Goal: Information Seeking & Learning: Learn about a topic

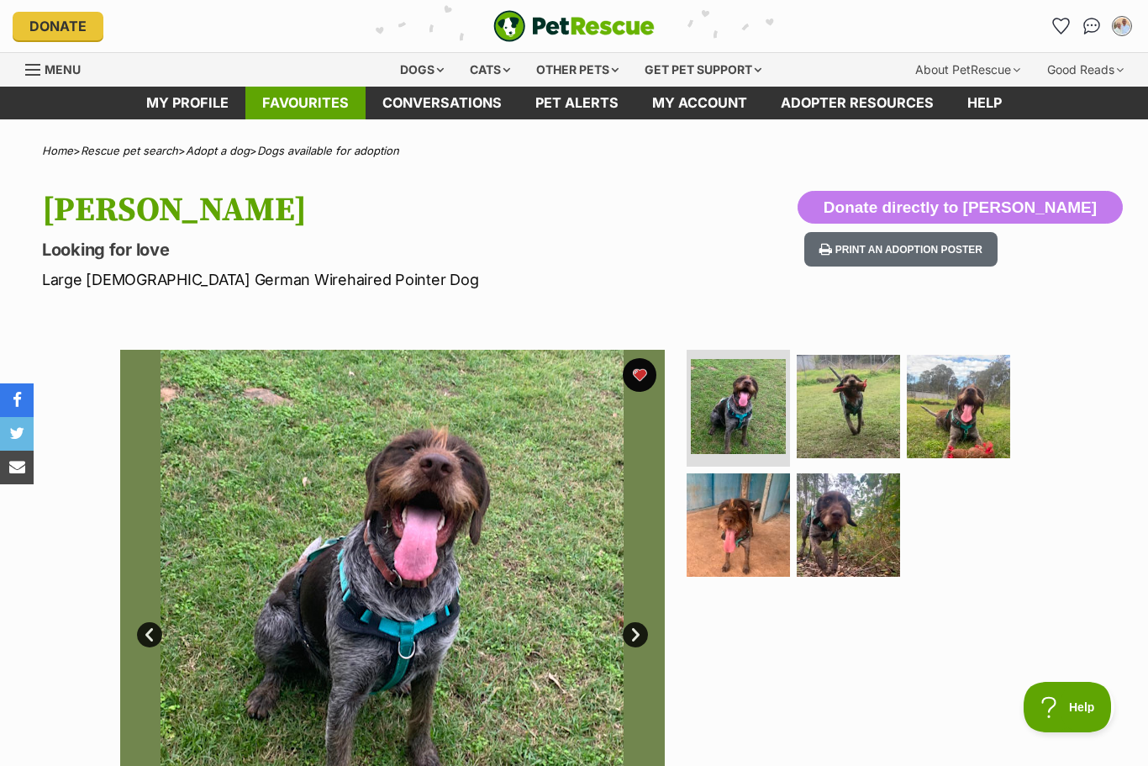
click at [311, 92] on link "Favourites" at bounding box center [305, 103] width 120 height 33
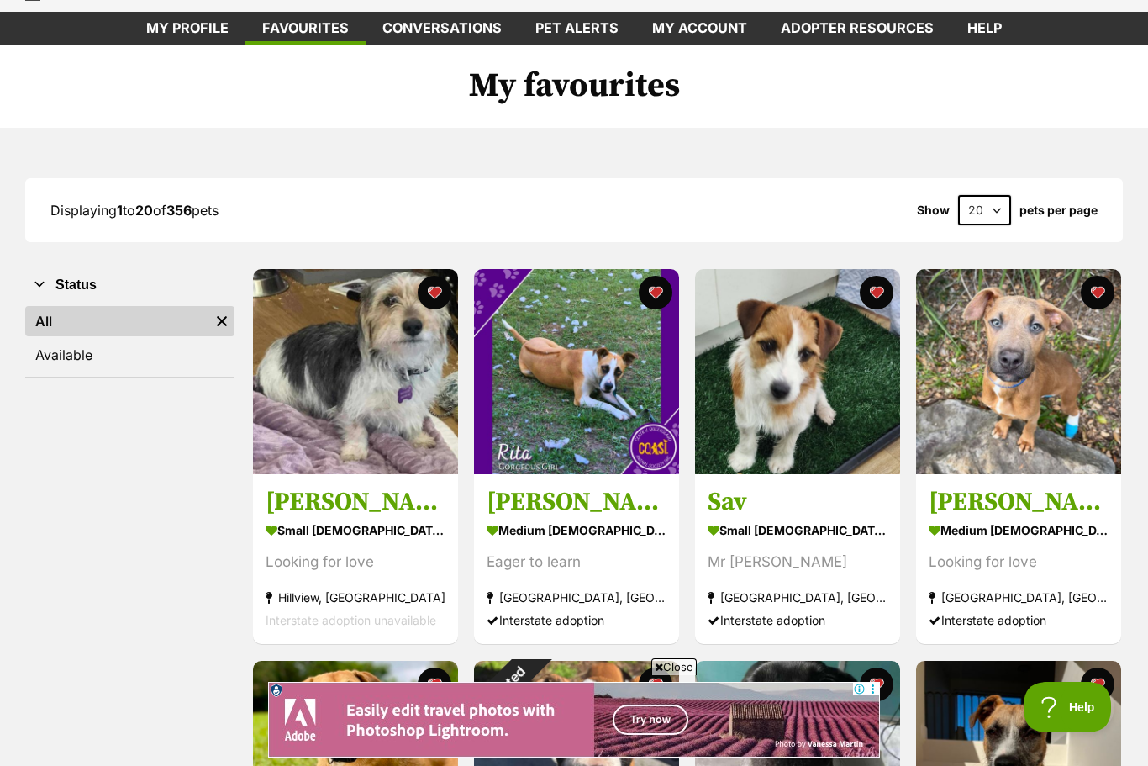
scroll to position [74, 0]
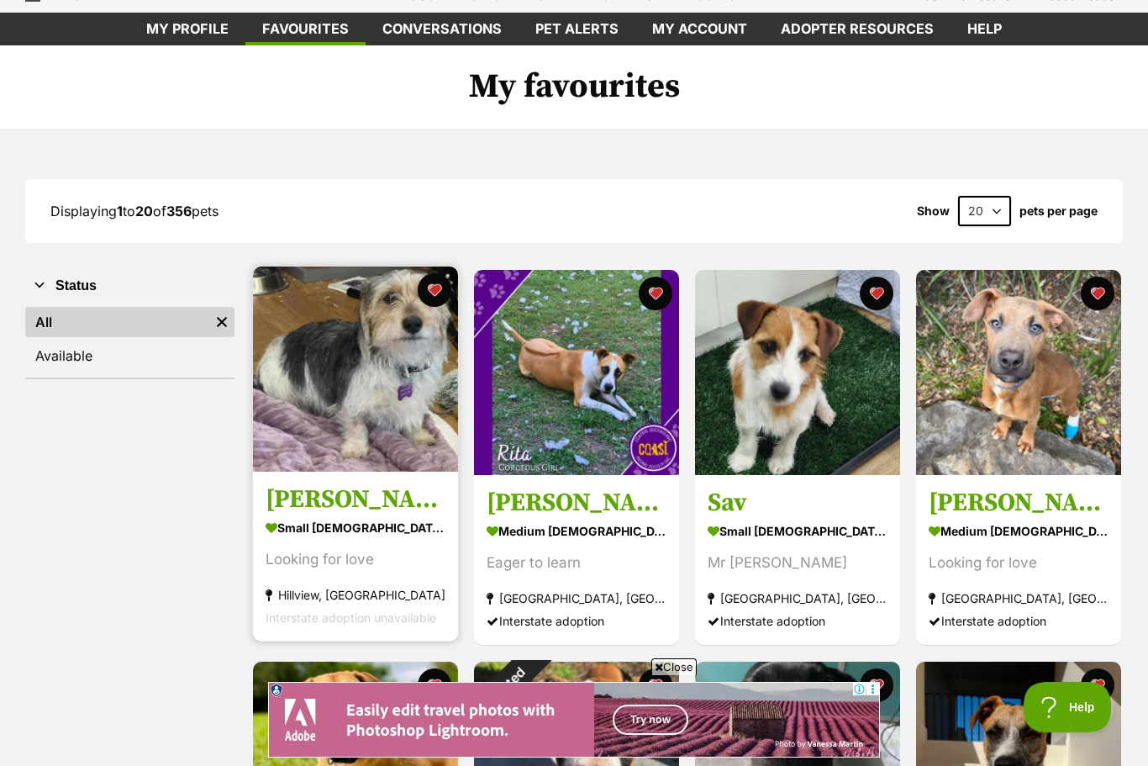
click at [292, 505] on h3 "Toby" at bounding box center [356, 500] width 180 height 32
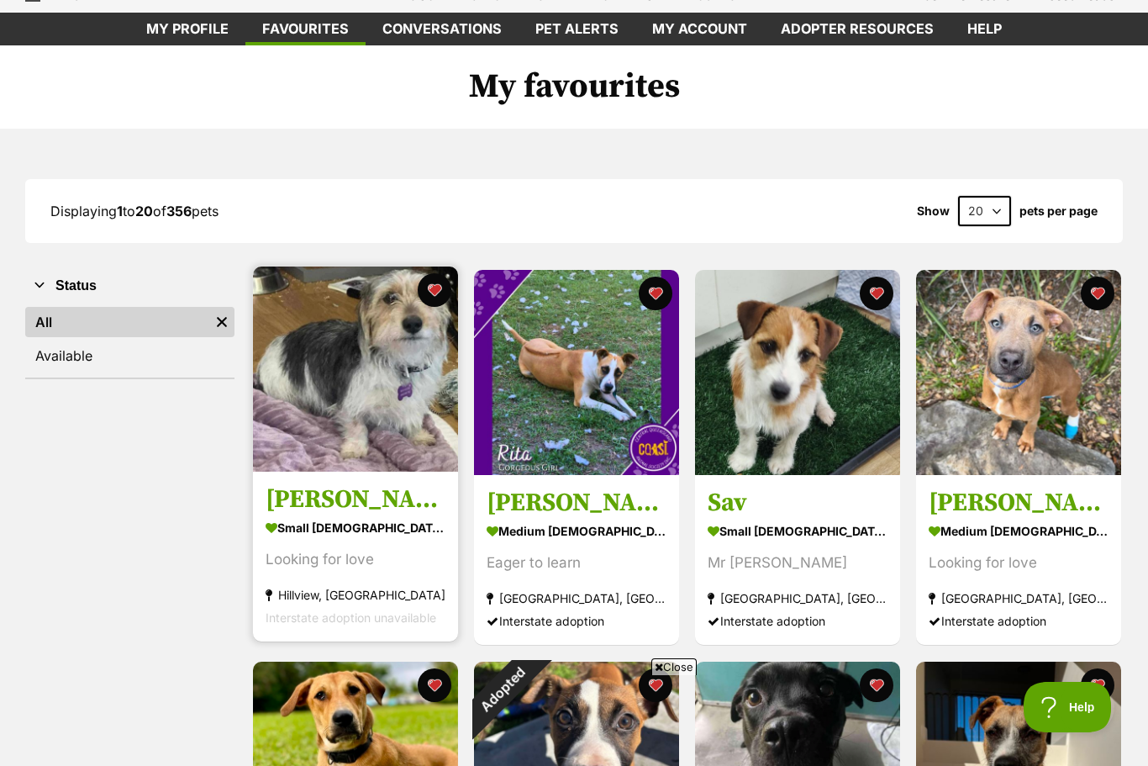
scroll to position [0, 0]
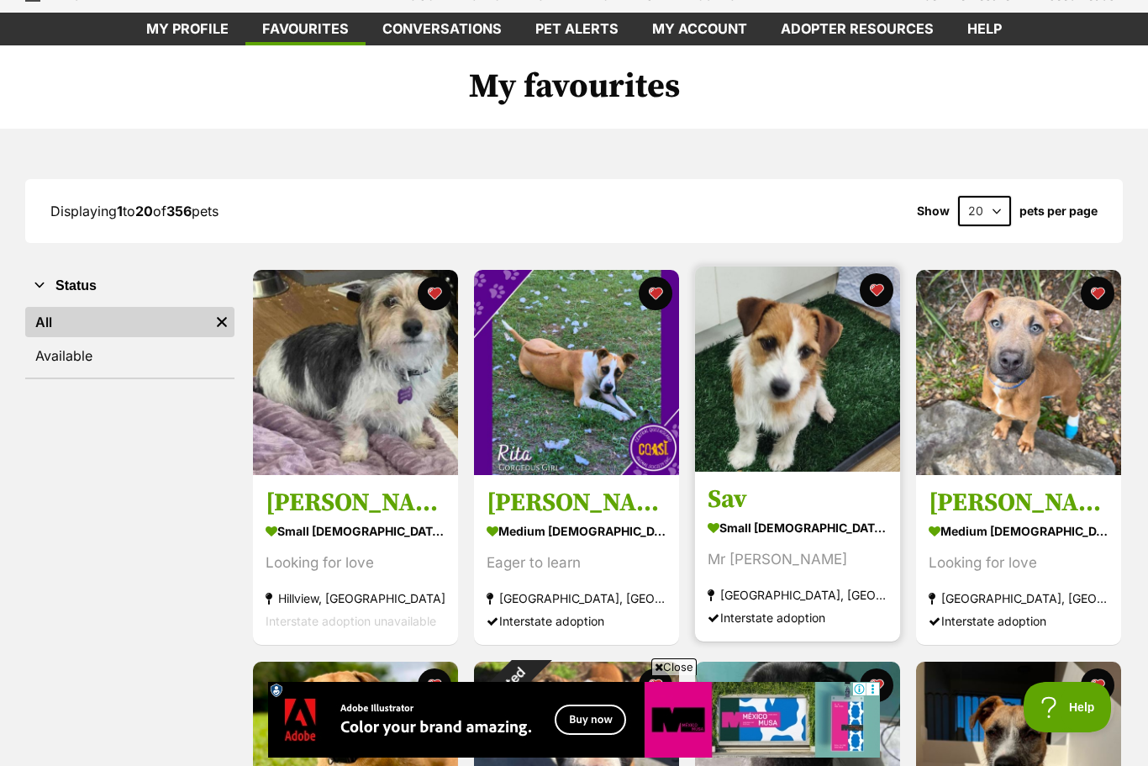
click at [780, 534] on div "small male Dog" at bounding box center [798, 528] width 180 height 24
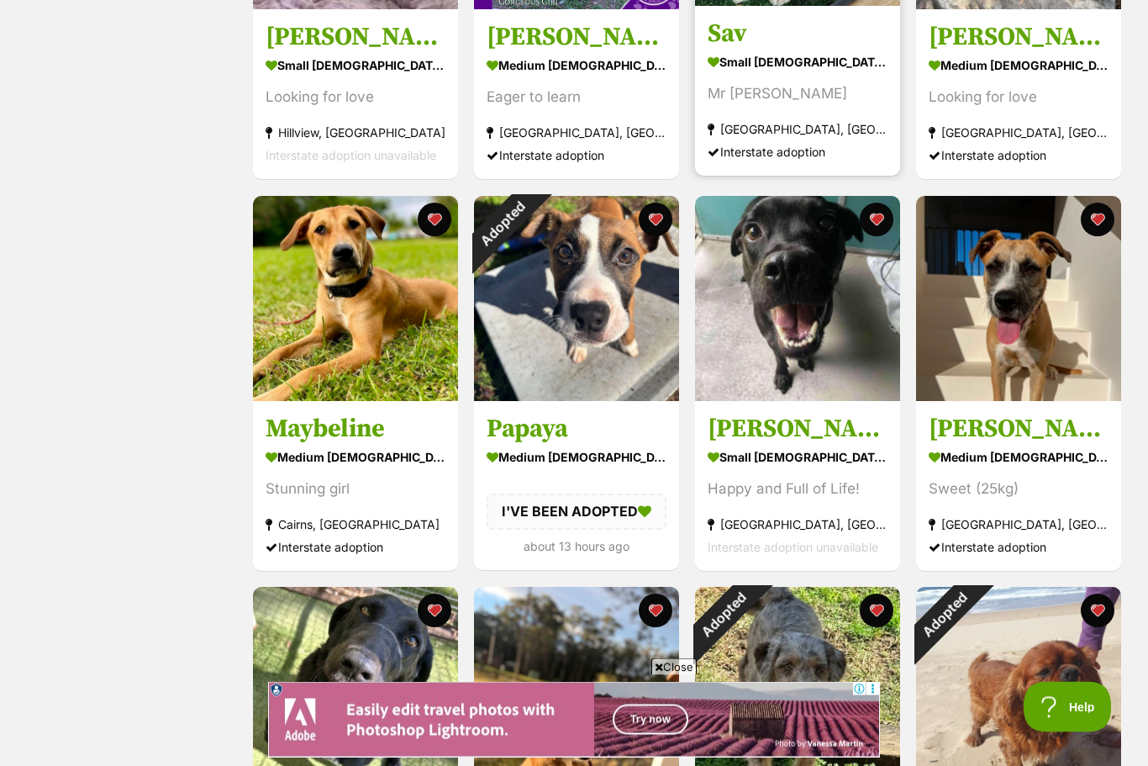
scroll to position [540, 0]
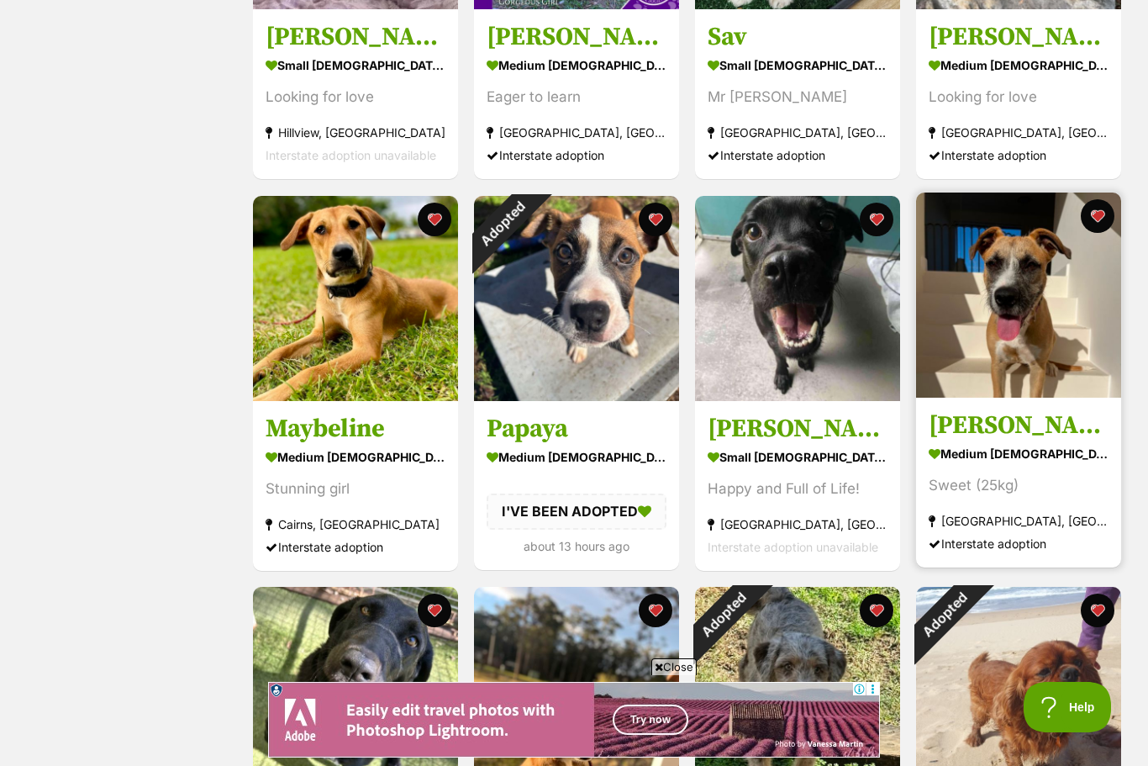
click at [1018, 457] on div "medium [DEMOGRAPHIC_DATA] Dog" at bounding box center [1019, 453] width 180 height 24
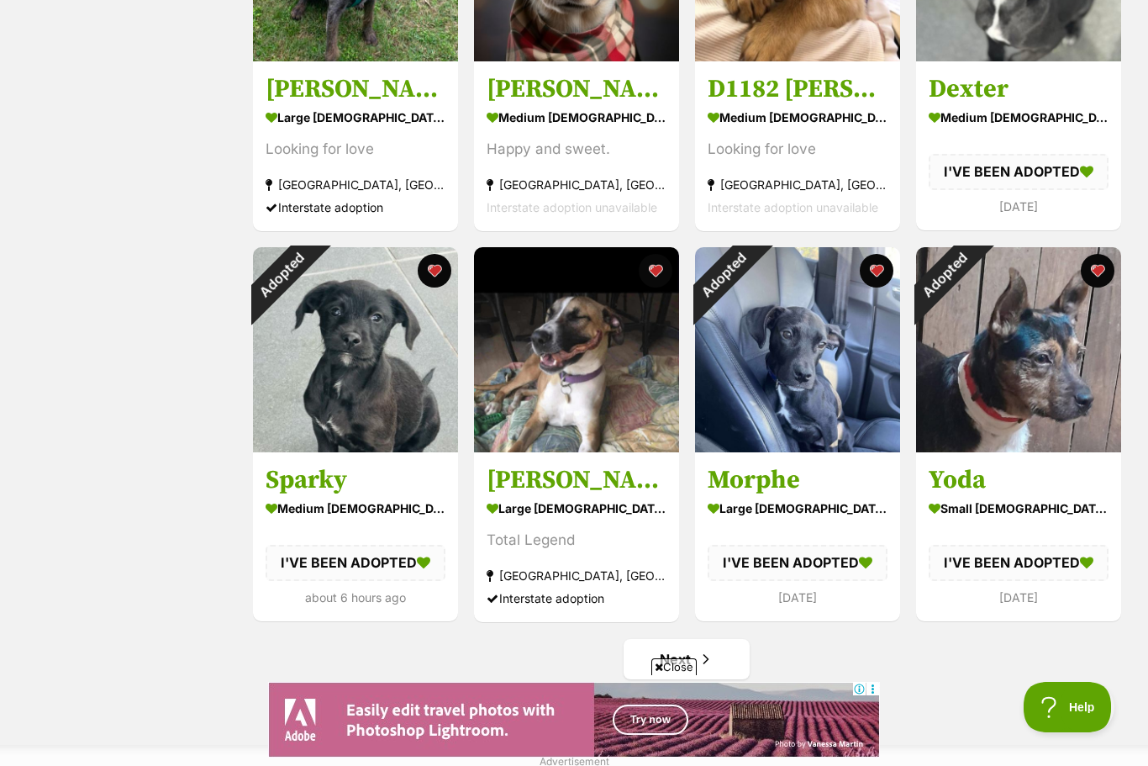
scroll to position [1660, 0]
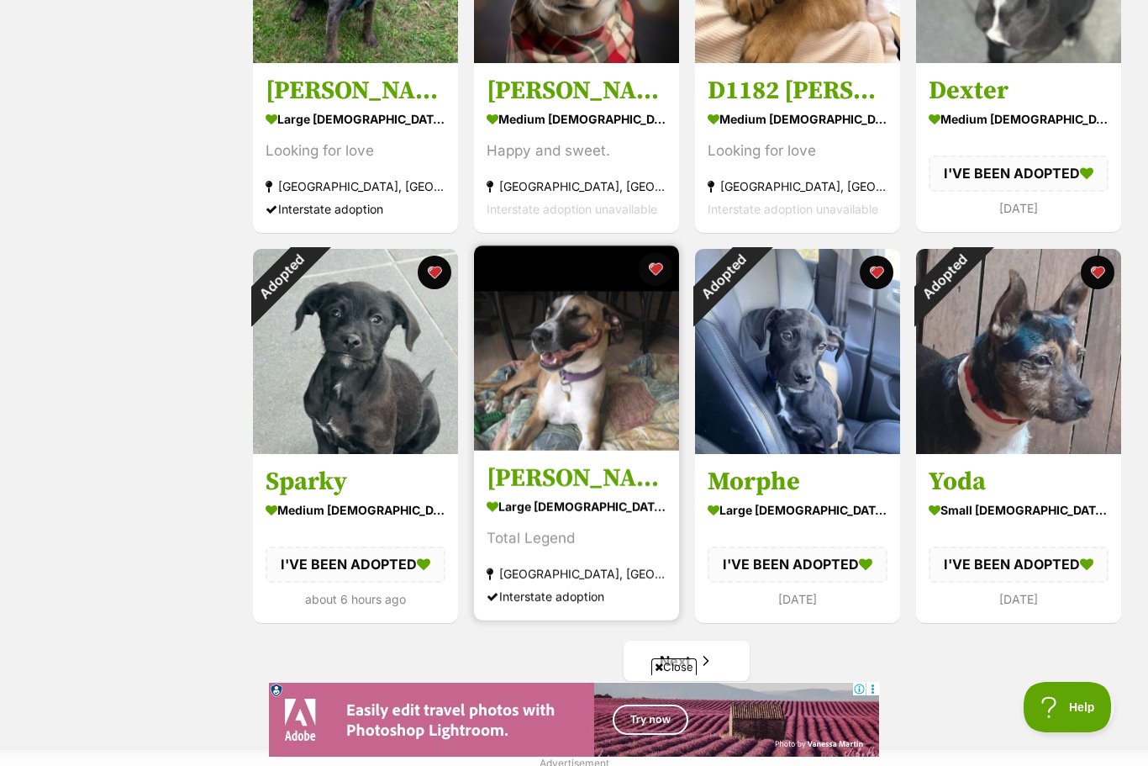
click at [552, 515] on div "large [DEMOGRAPHIC_DATA] Dog" at bounding box center [577, 506] width 180 height 24
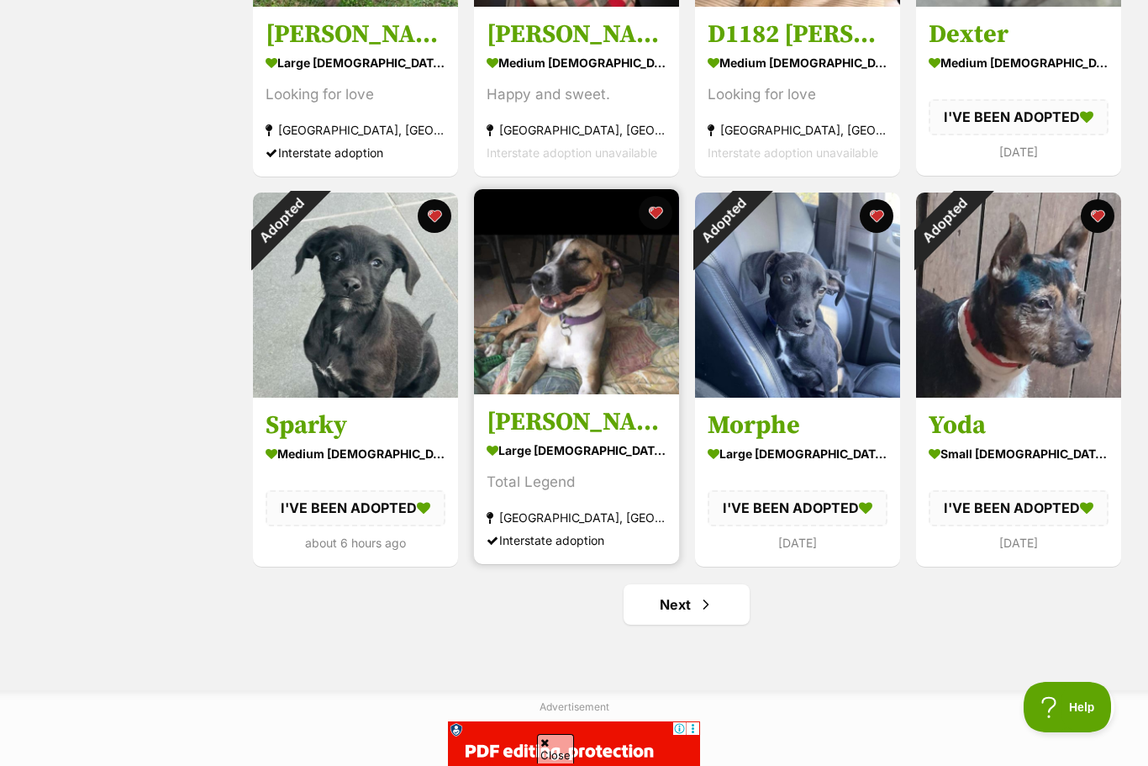
scroll to position [0, 0]
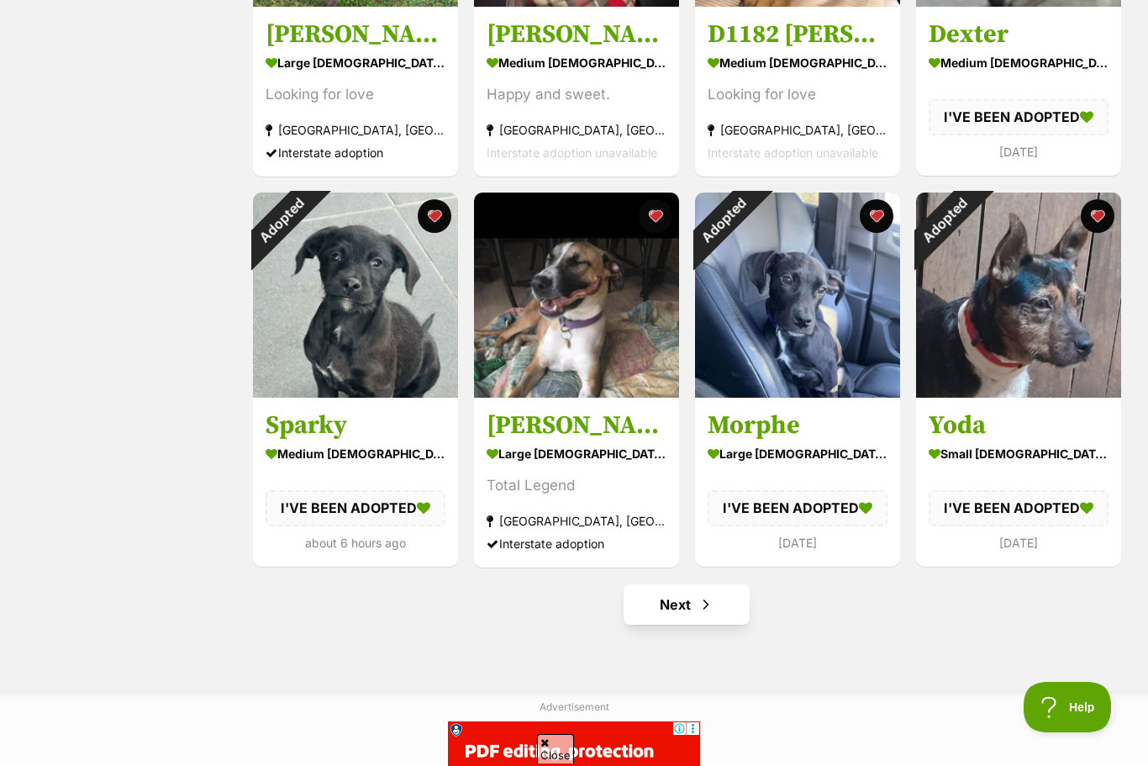
click at [692, 623] on link "Next" at bounding box center [687, 604] width 126 height 40
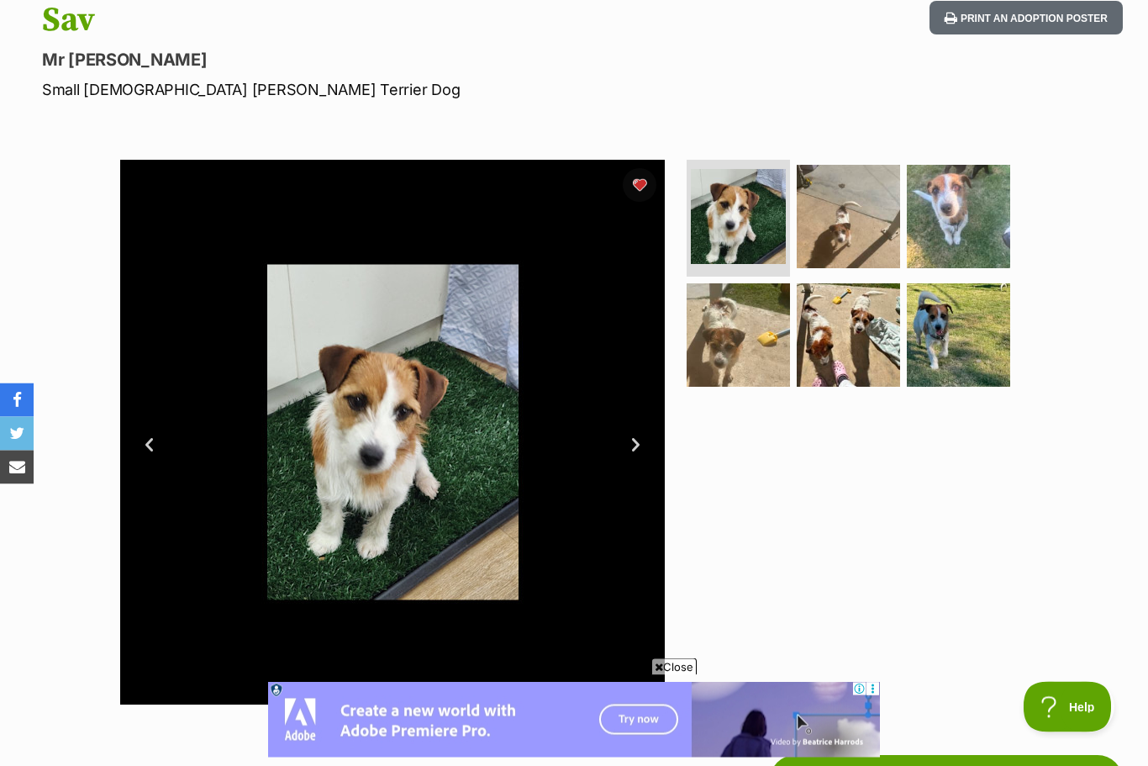
scroll to position [190, 0]
click at [968, 234] on img at bounding box center [958, 215] width 108 height 108
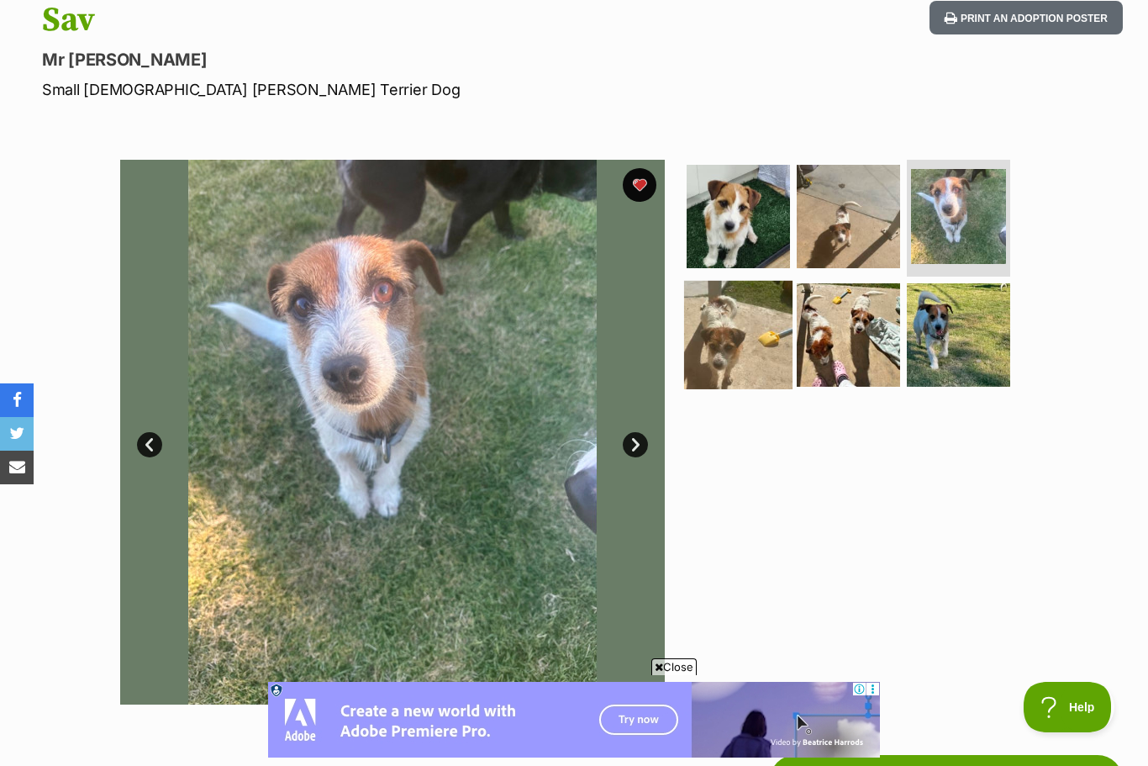
click at [750, 366] on img at bounding box center [738, 335] width 108 height 108
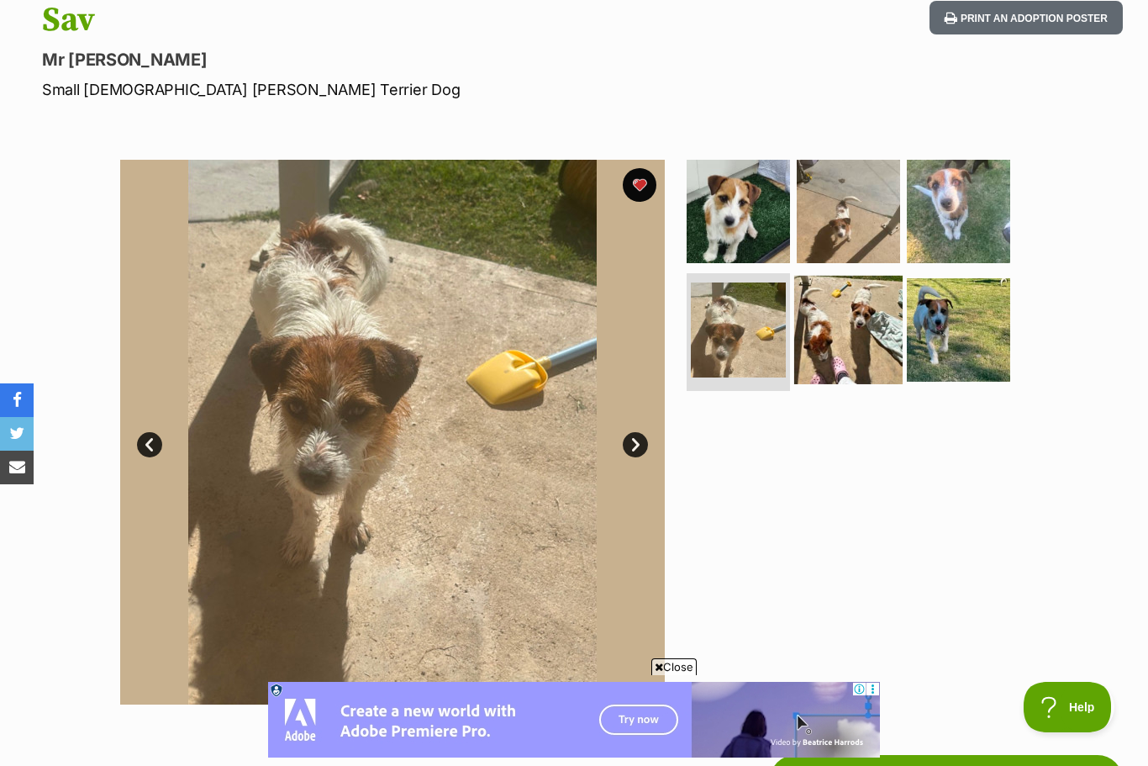
click at [871, 354] on img at bounding box center [848, 330] width 108 height 108
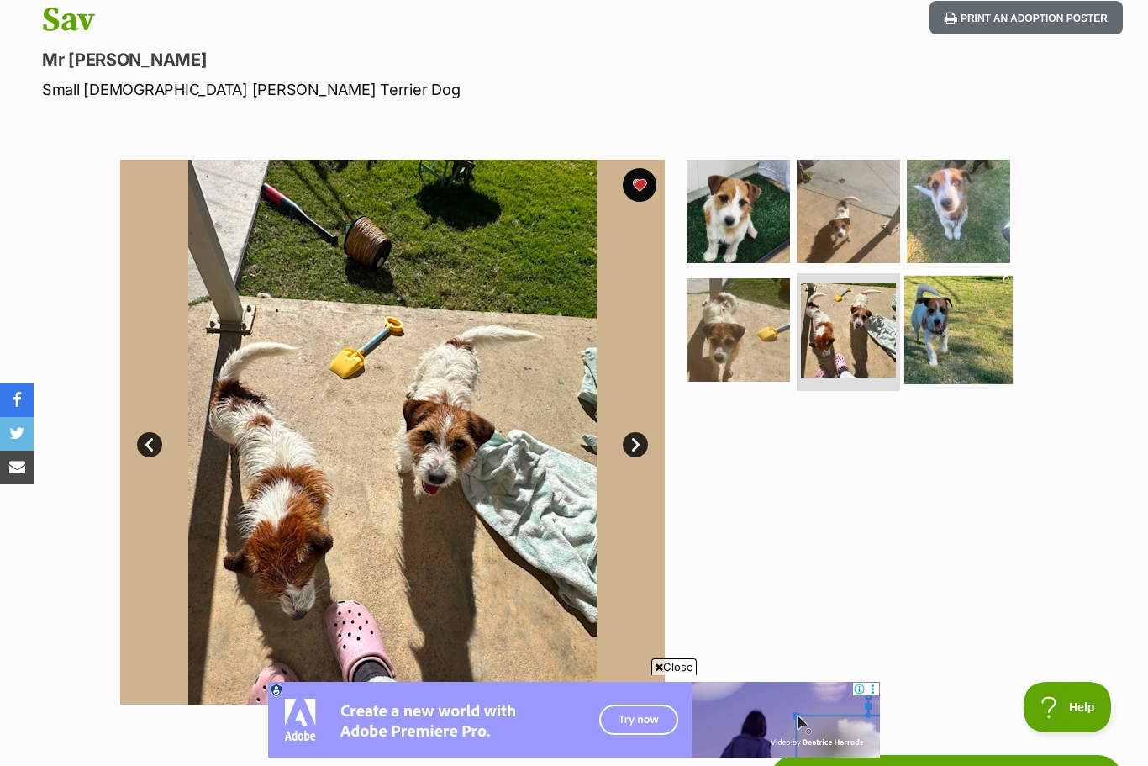
click at [945, 371] on img at bounding box center [958, 330] width 108 height 108
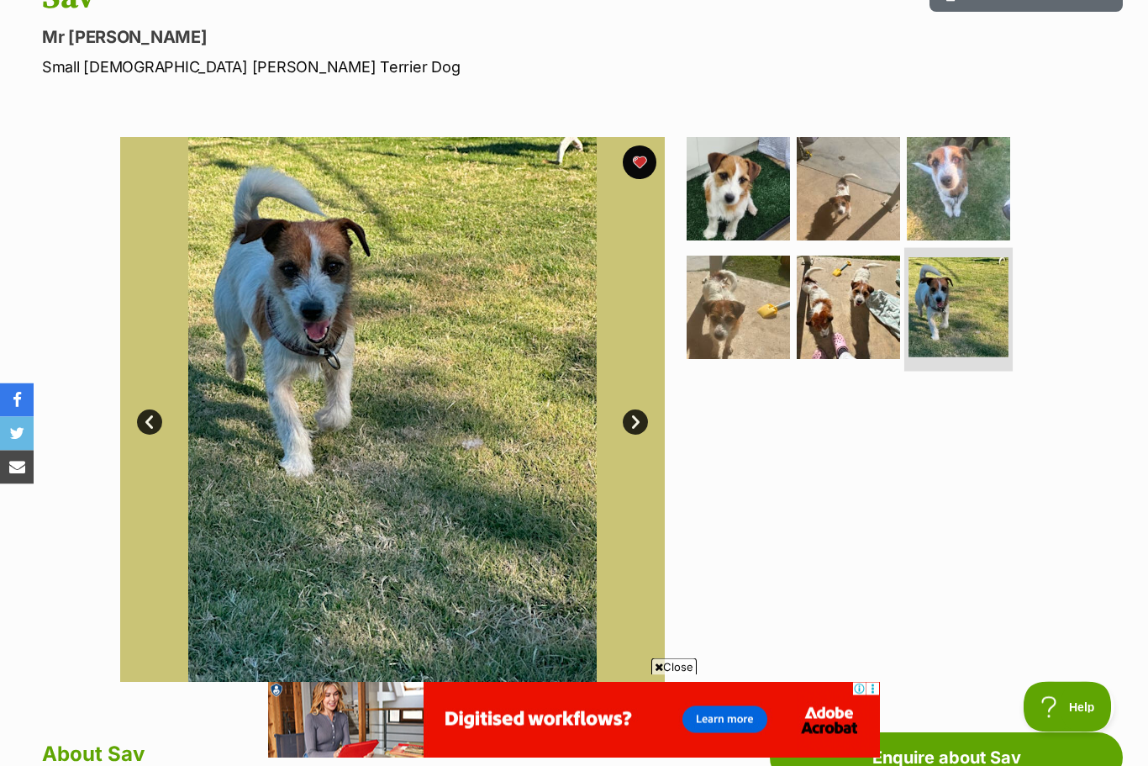
scroll to position [0, 0]
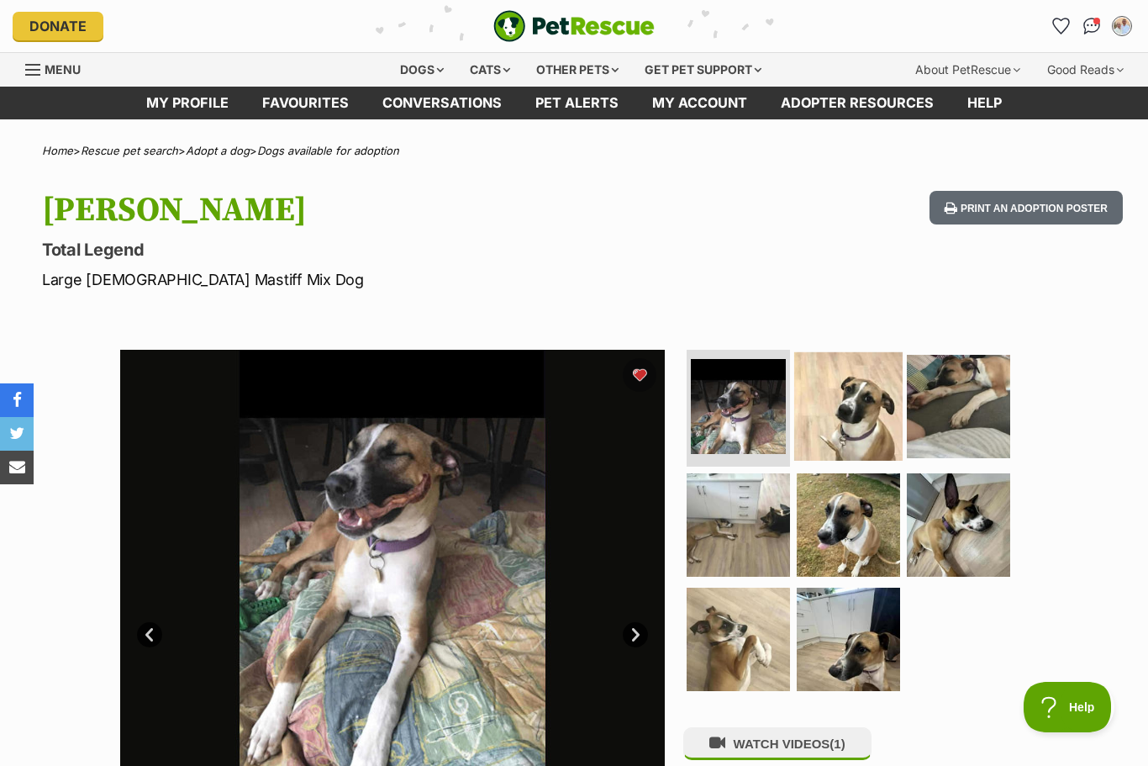
click at [849, 417] on img at bounding box center [848, 405] width 108 height 108
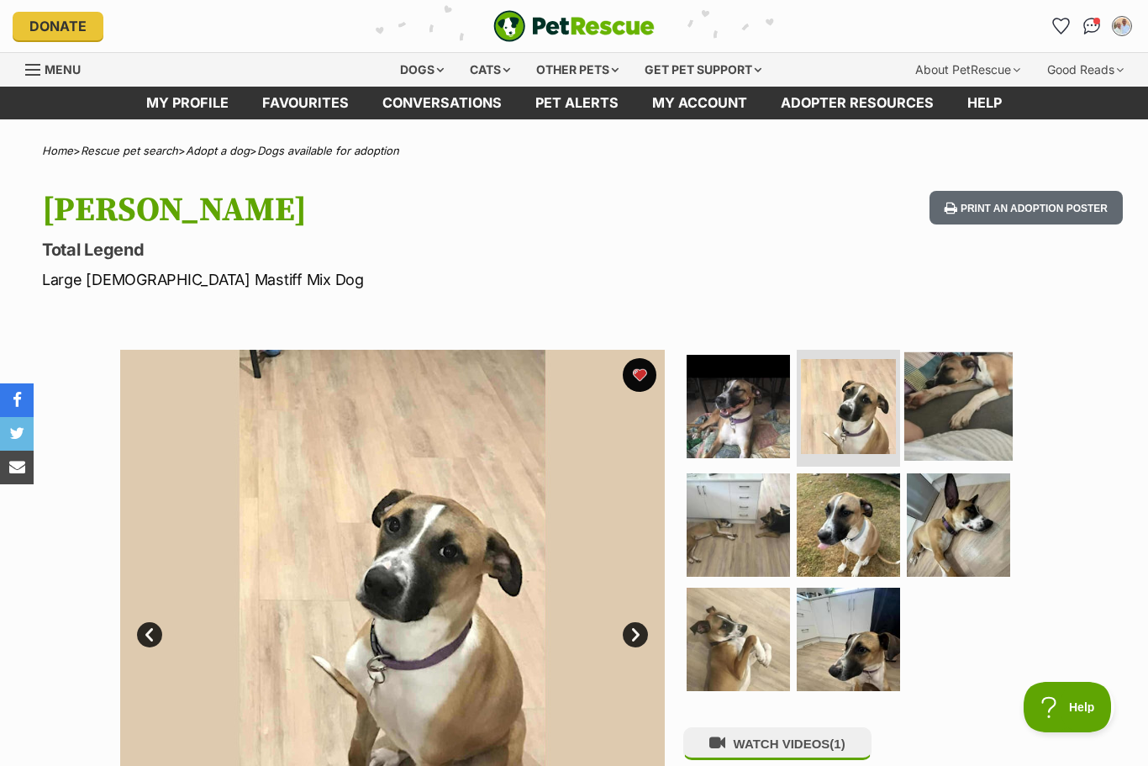
click at [987, 409] on img at bounding box center [958, 405] width 108 height 108
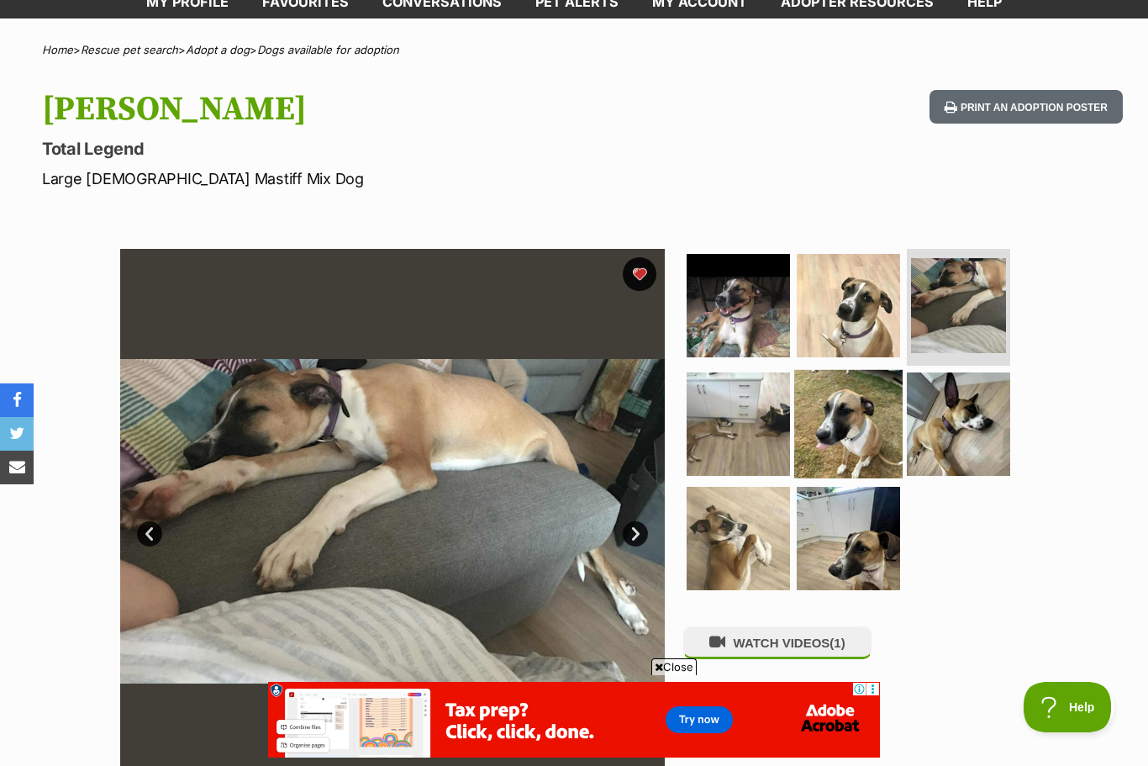
click at [861, 443] on img at bounding box center [848, 424] width 108 height 108
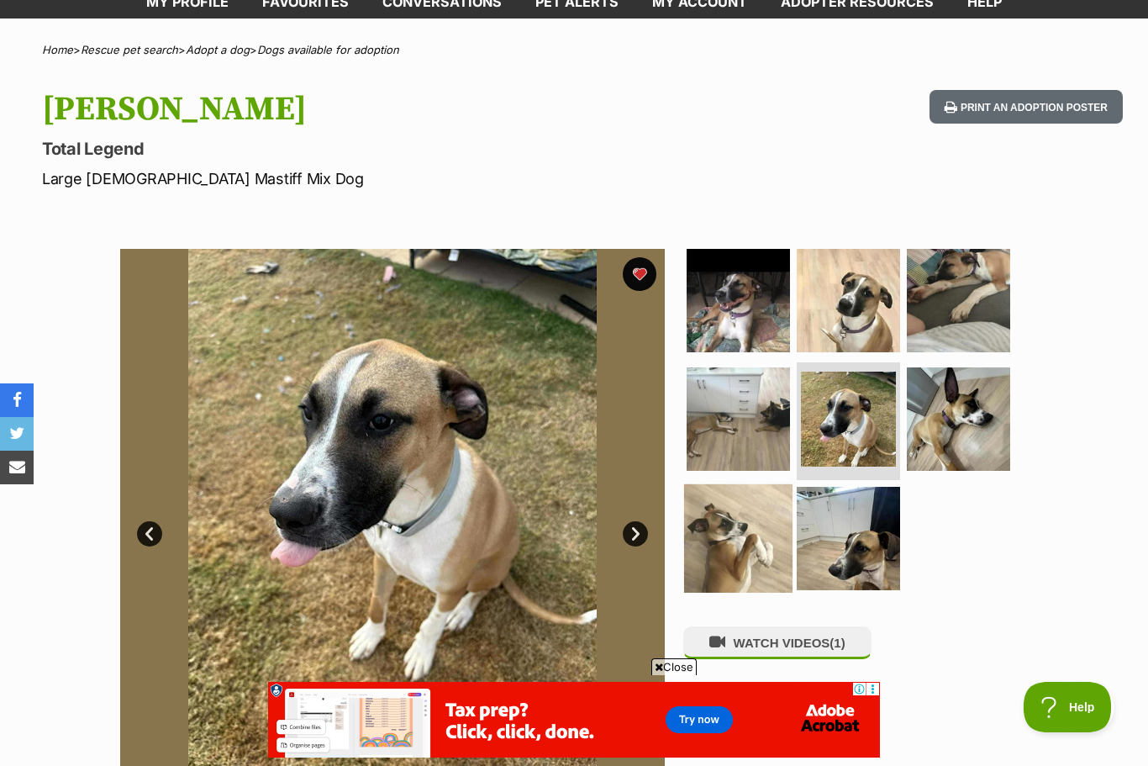
click at [783, 552] on img at bounding box center [738, 538] width 108 height 108
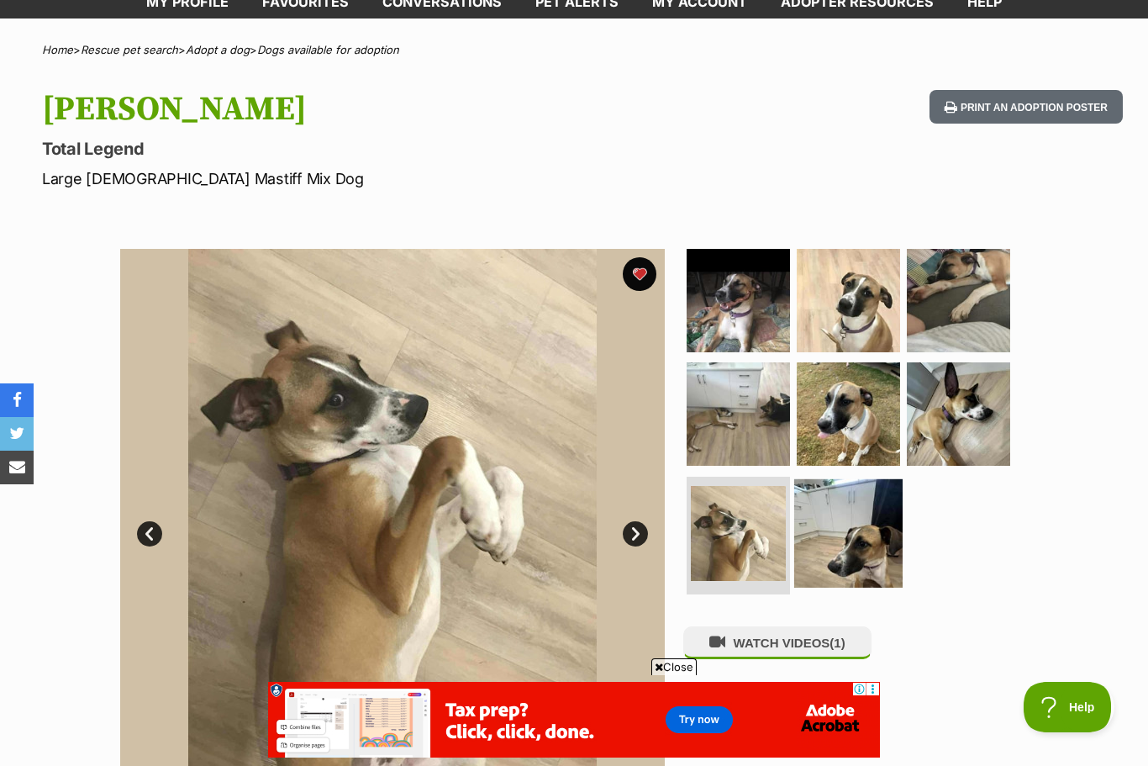
click at [871, 576] on img at bounding box center [848, 533] width 108 height 108
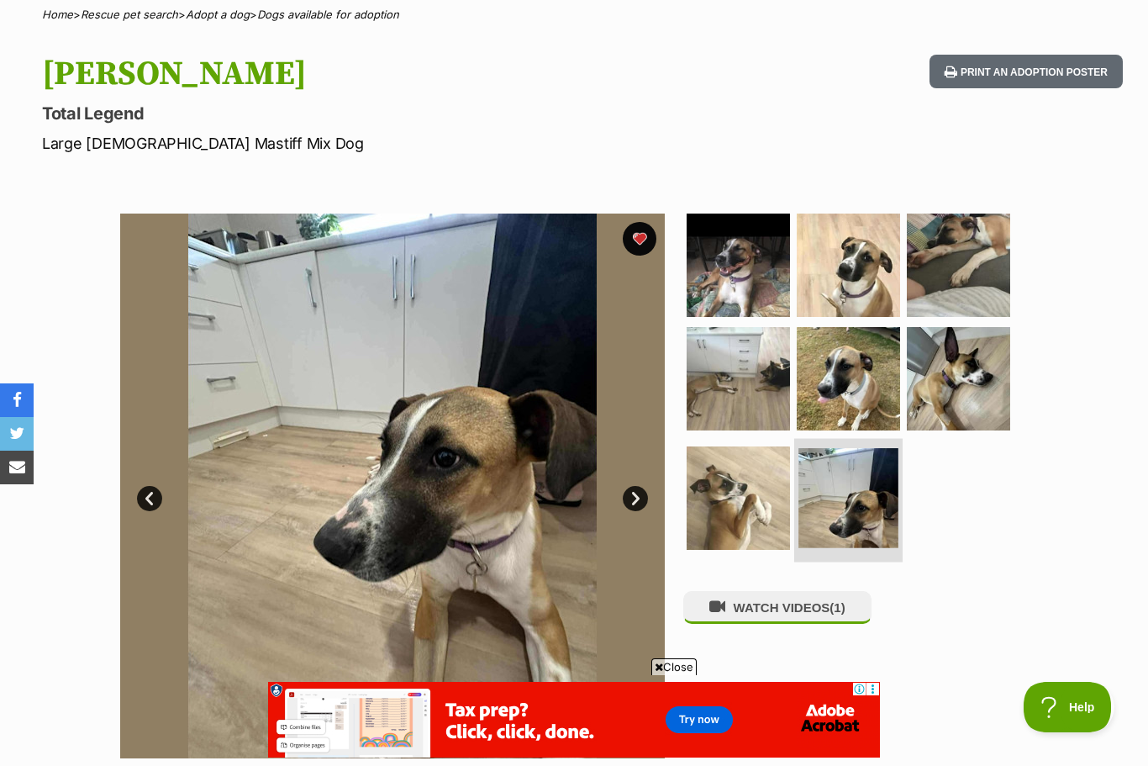
scroll to position [3, 0]
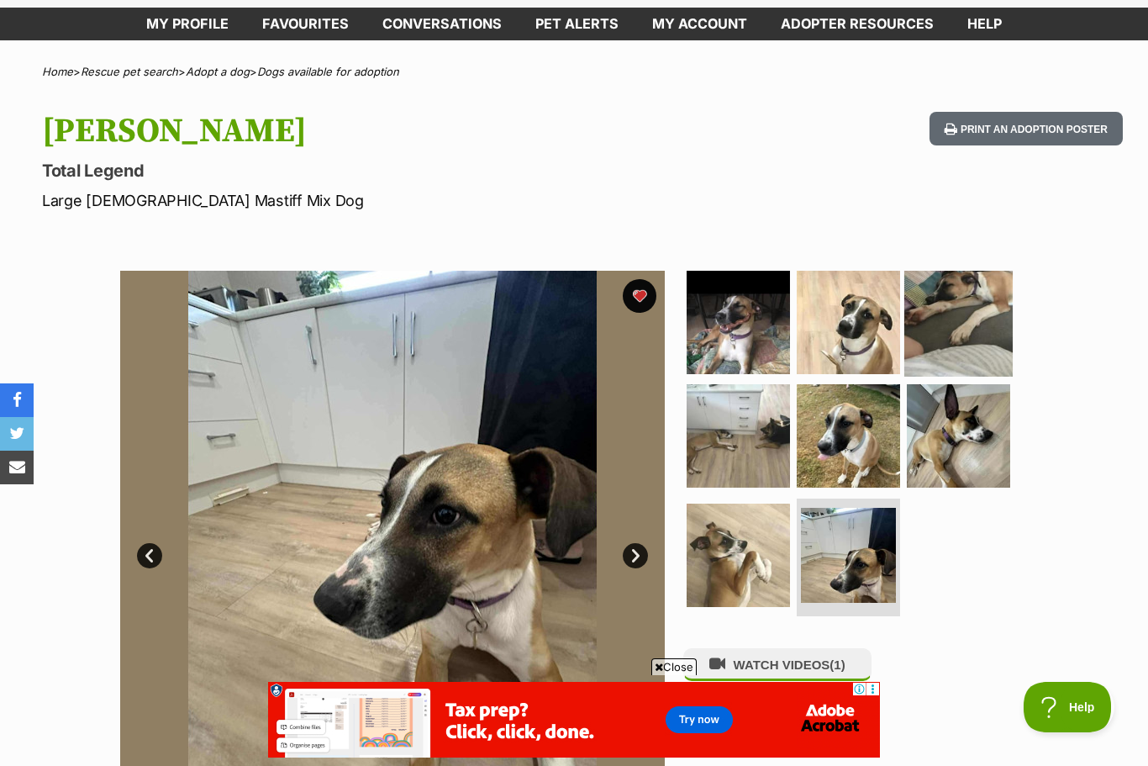
click at [966, 325] on img at bounding box center [958, 321] width 108 height 108
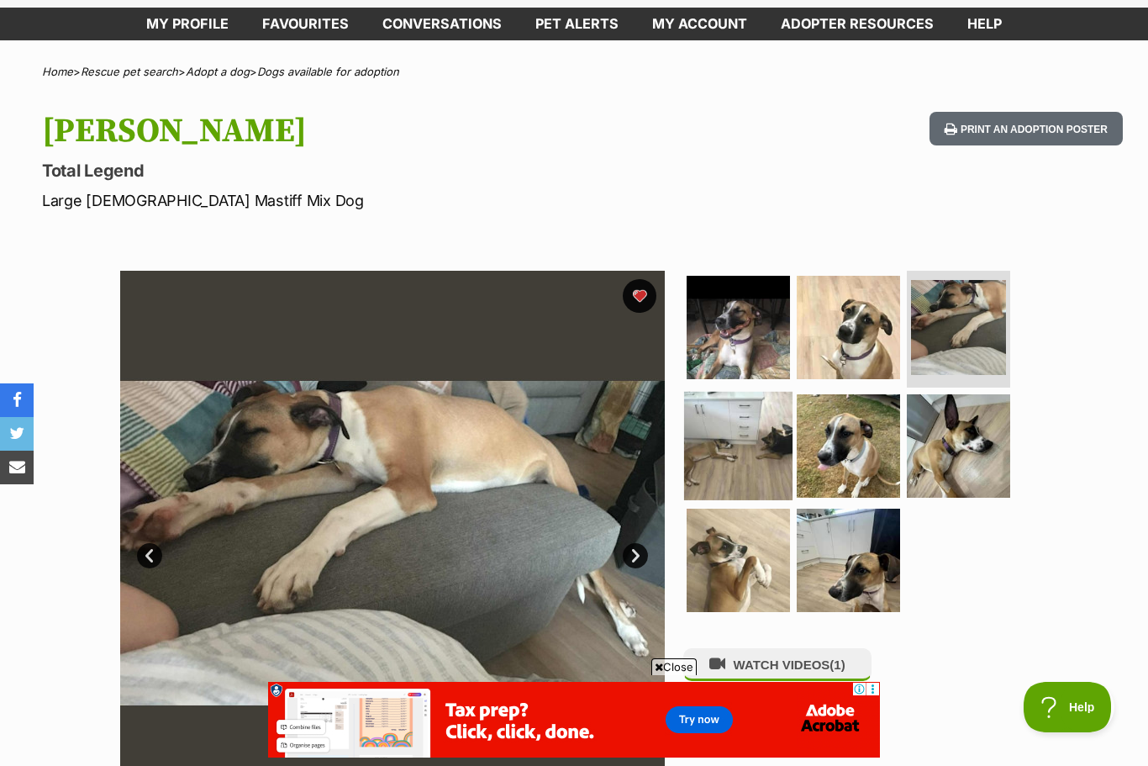
click at [755, 450] on img at bounding box center [738, 446] width 108 height 108
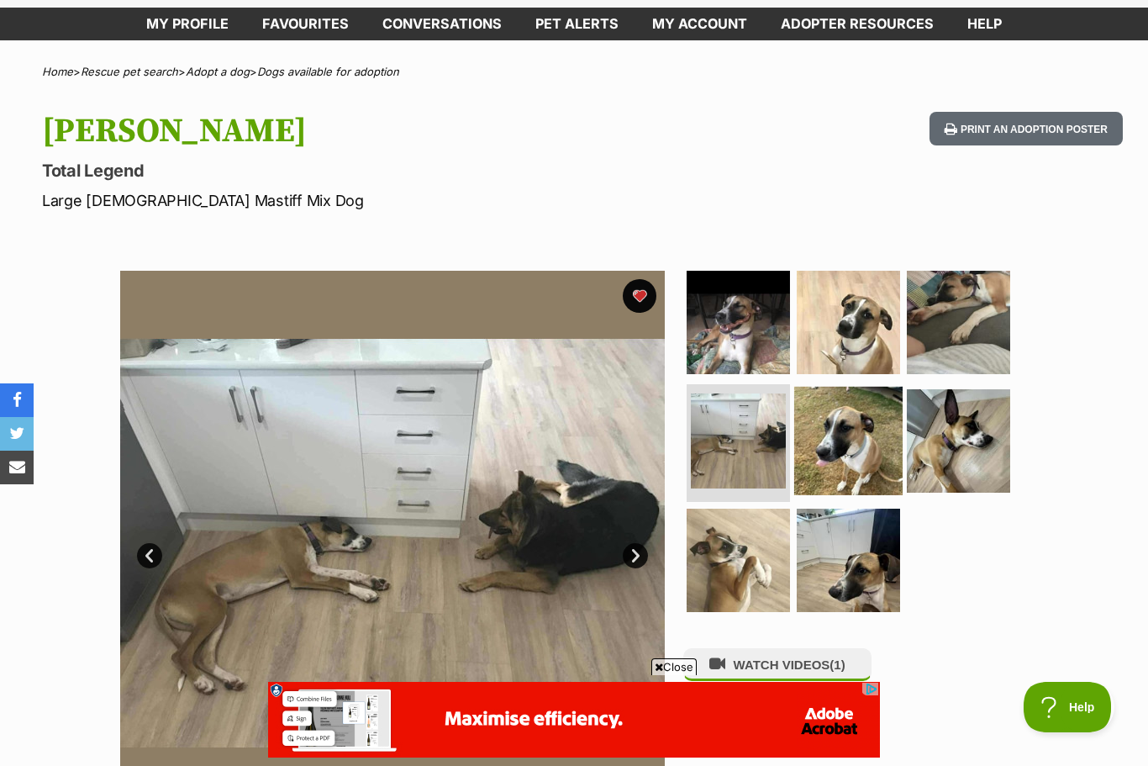
click at [863, 466] on img at bounding box center [848, 441] width 108 height 108
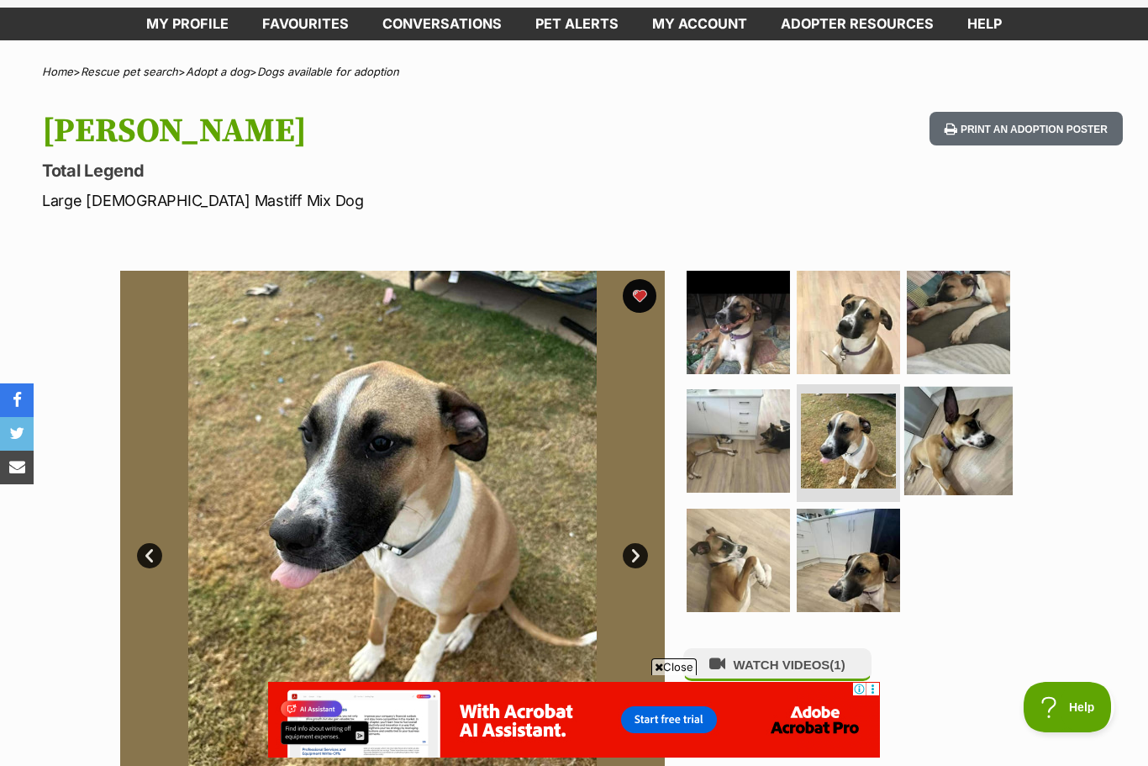
click at [961, 450] on img at bounding box center [958, 441] width 108 height 108
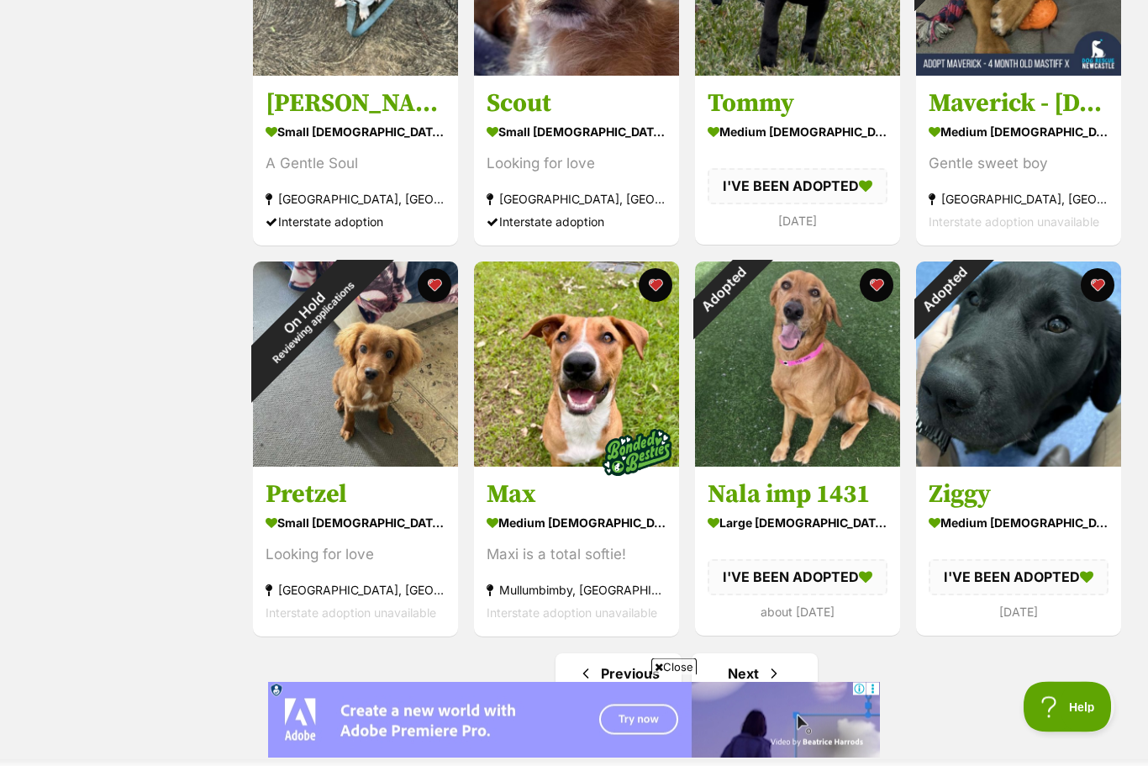
scroll to position [1647, 0]
click at [778, 681] on span "Next page" at bounding box center [774, 673] width 17 height 20
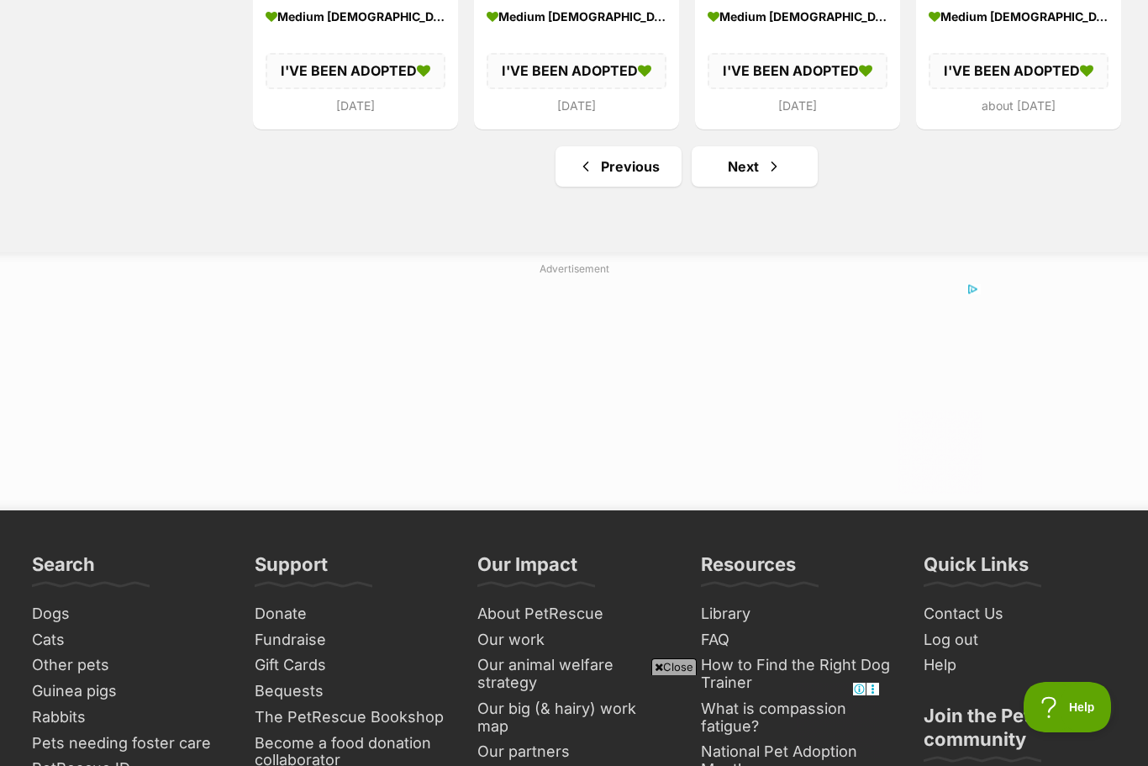
scroll to position [2145, 0]
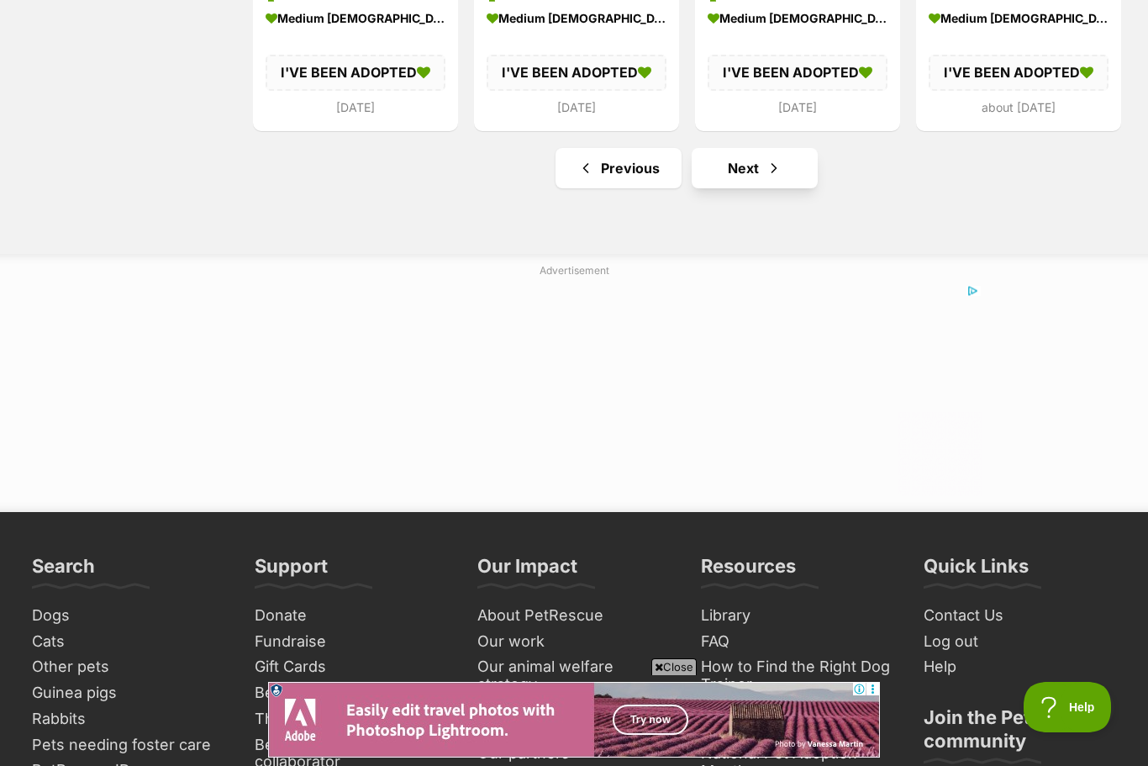
click at [758, 171] on link "Next" at bounding box center [755, 168] width 126 height 40
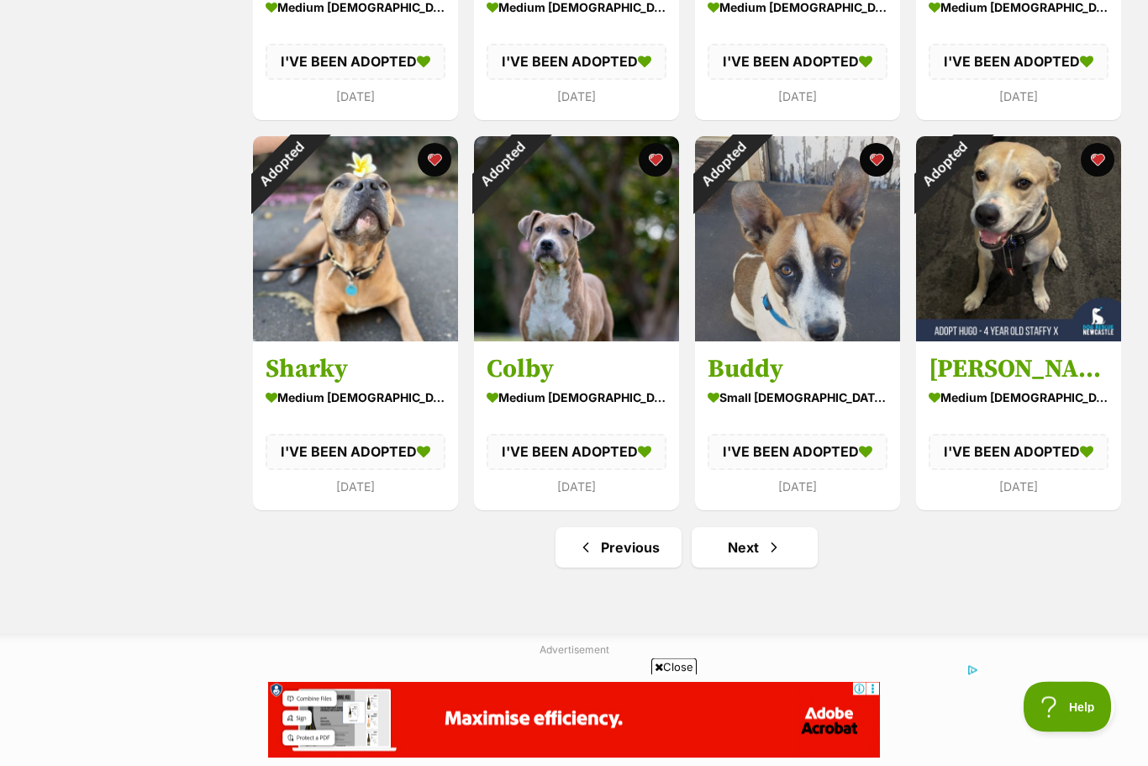
scroll to position [1768, 0]
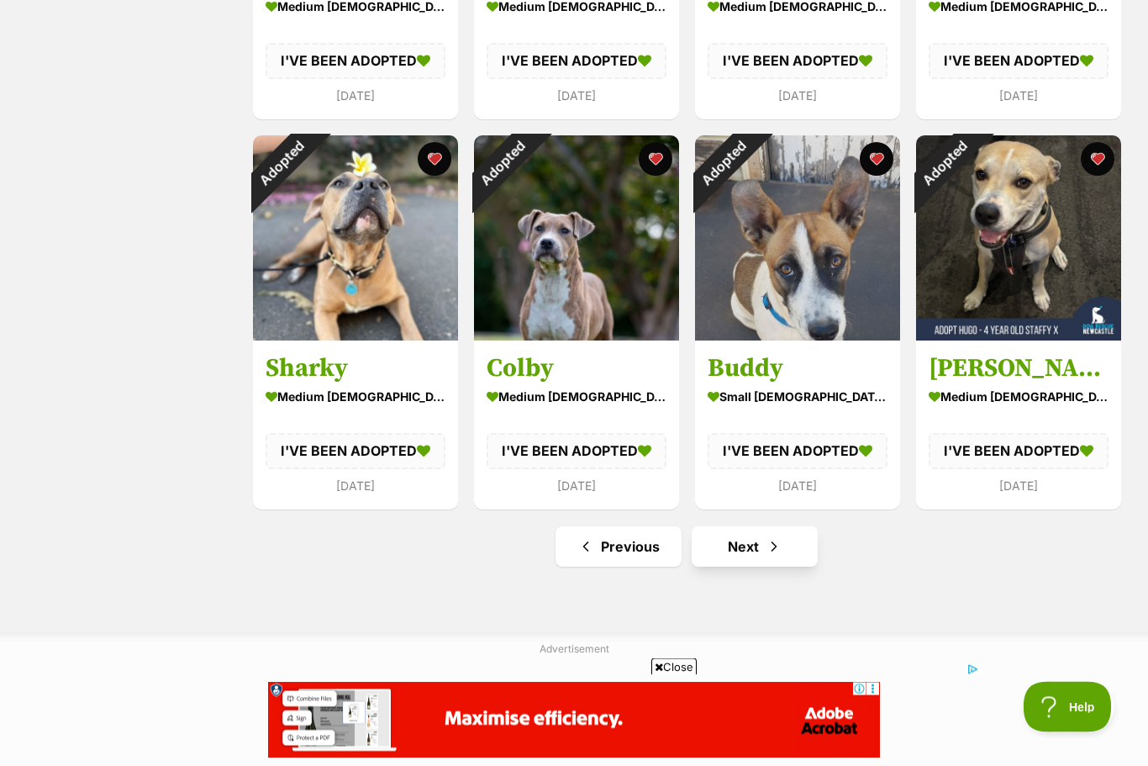
click at [782, 546] on link "Next" at bounding box center [755, 547] width 126 height 40
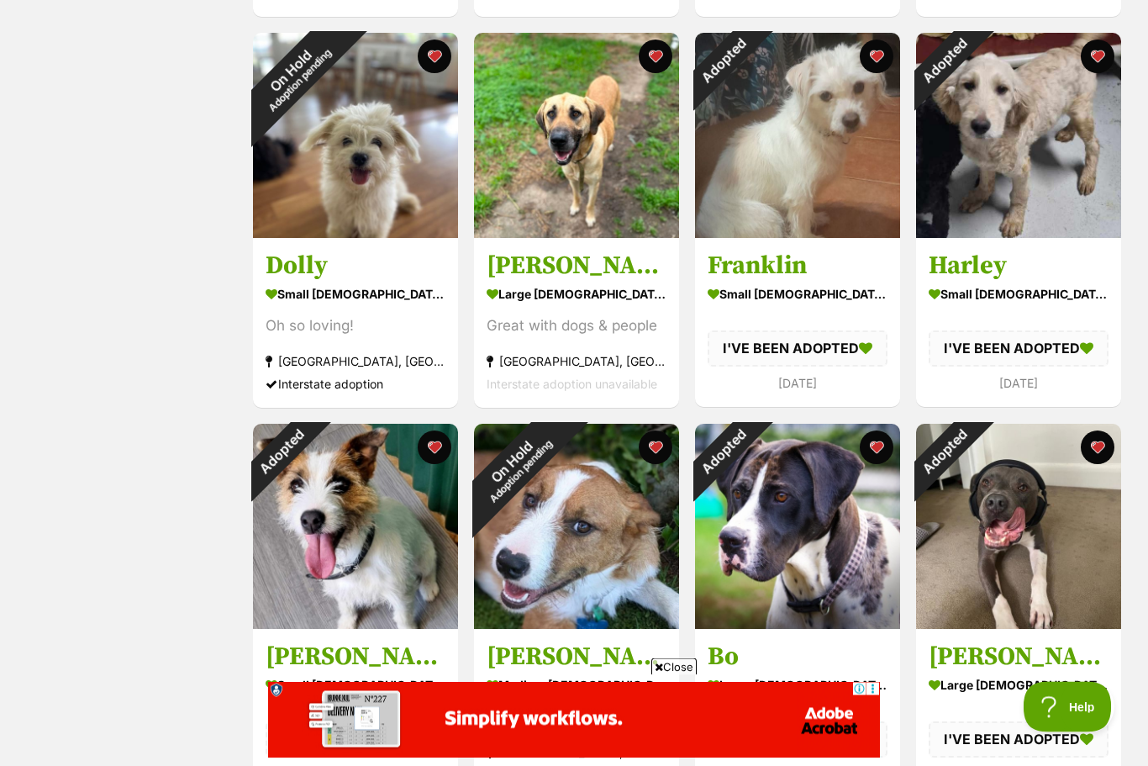
scroll to position [1481, 0]
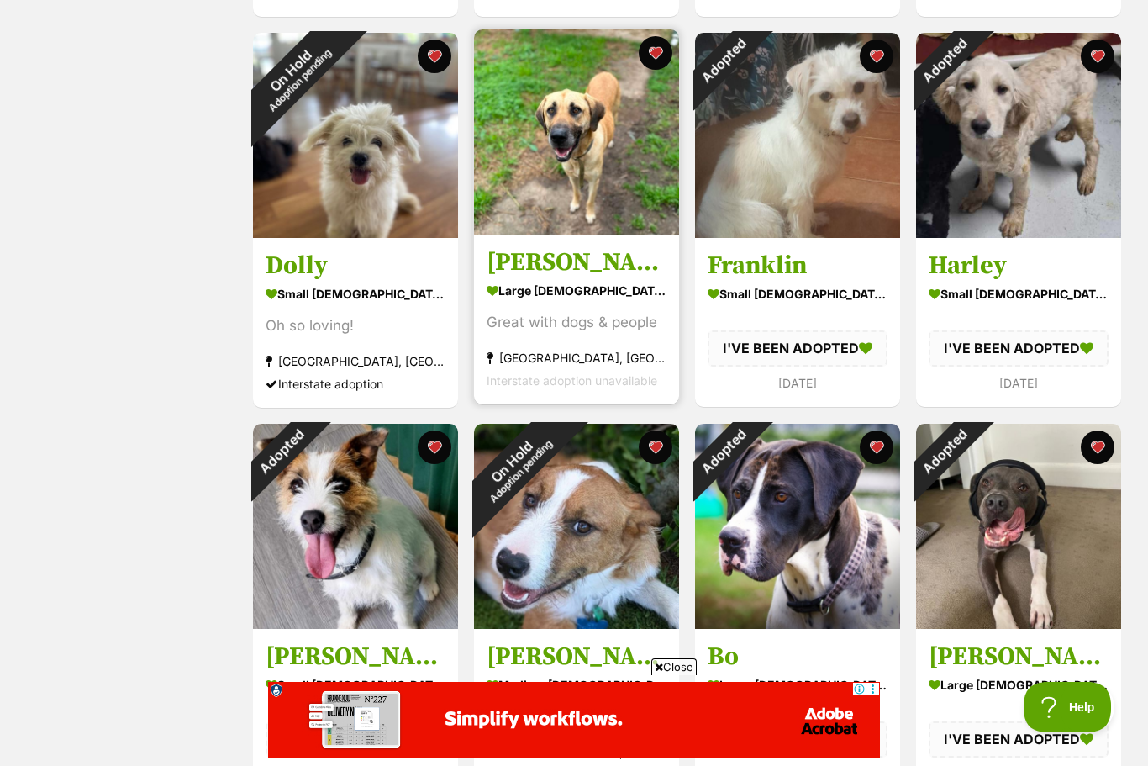
click at [576, 303] on div "large [DEMOGRAPHIC_DATA] Dog" at bounding box center [577, 290] width 180 height 24
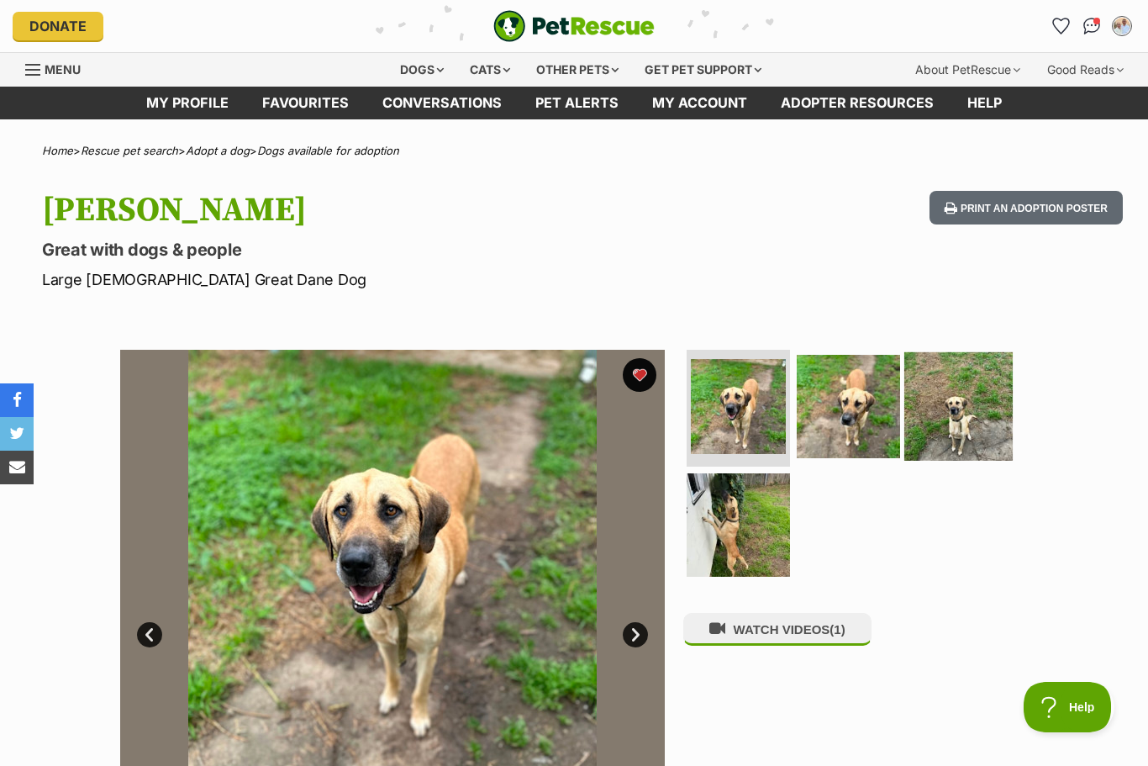
click at [969, 413] on img at bounding box center [958, 405] width 108 height 108
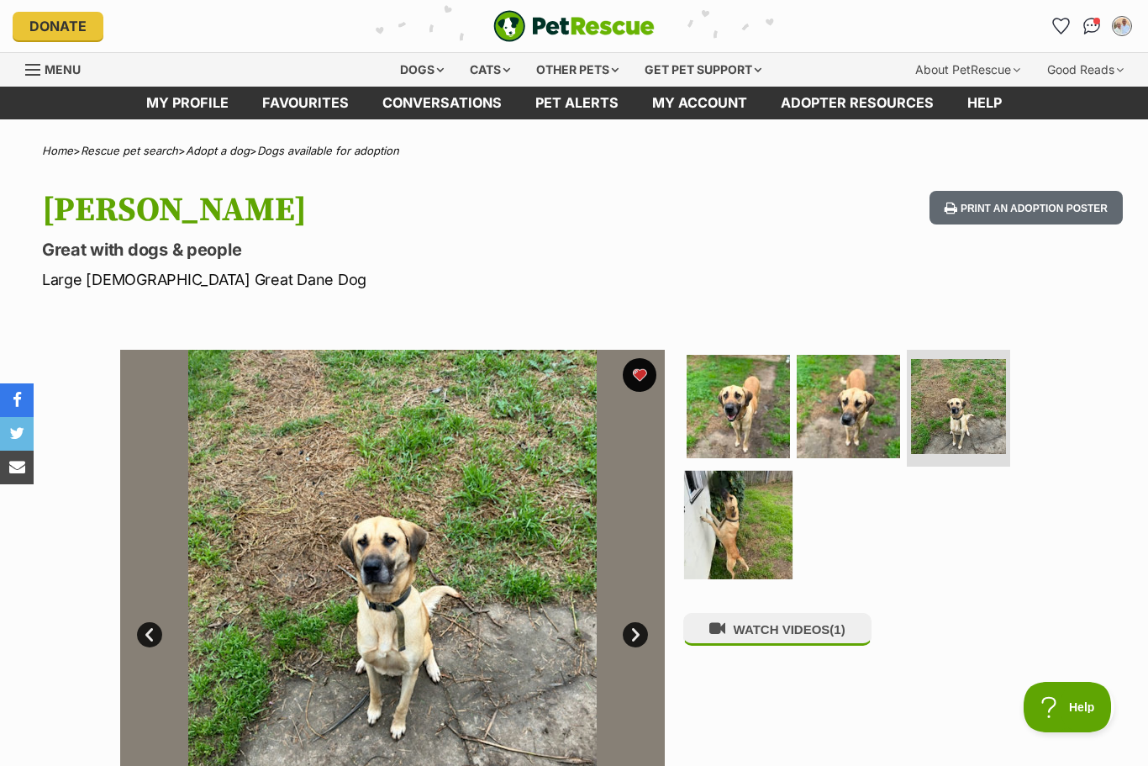
click at [771, 540] on img at bounding box center [738, 525] width 108 height 108
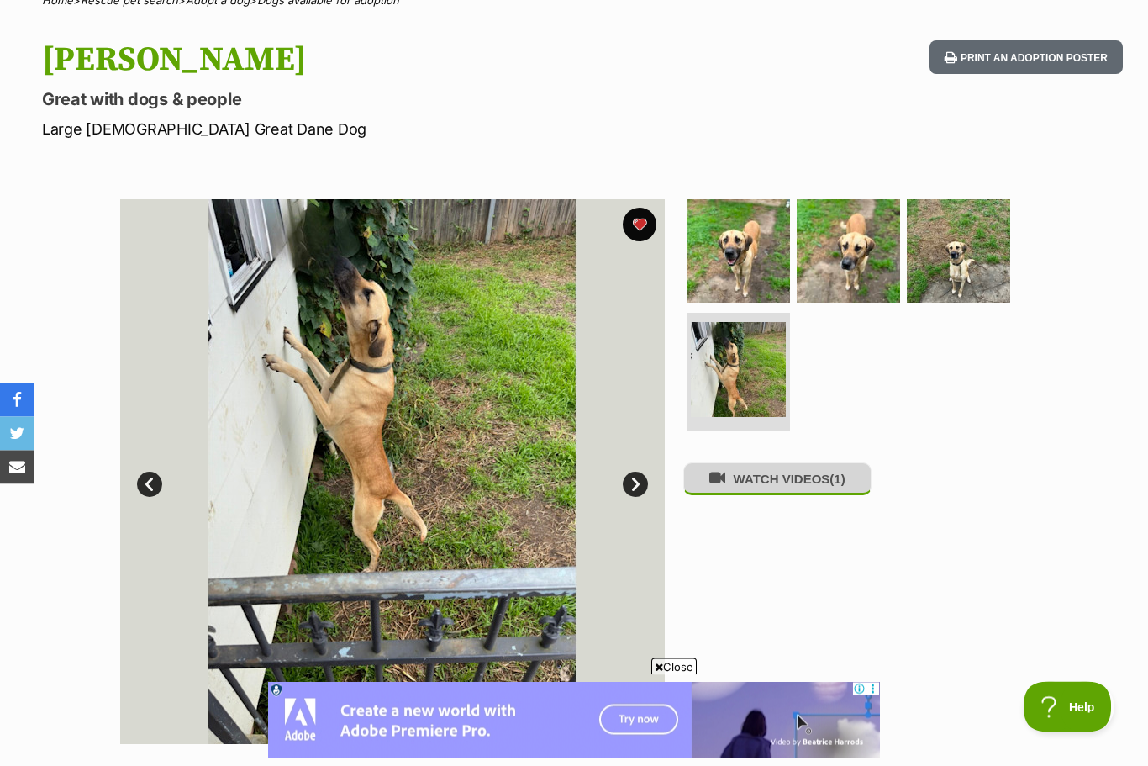
click at [842, 478] on span "(1)" at bounding box center [836, 479] width 15 height 14
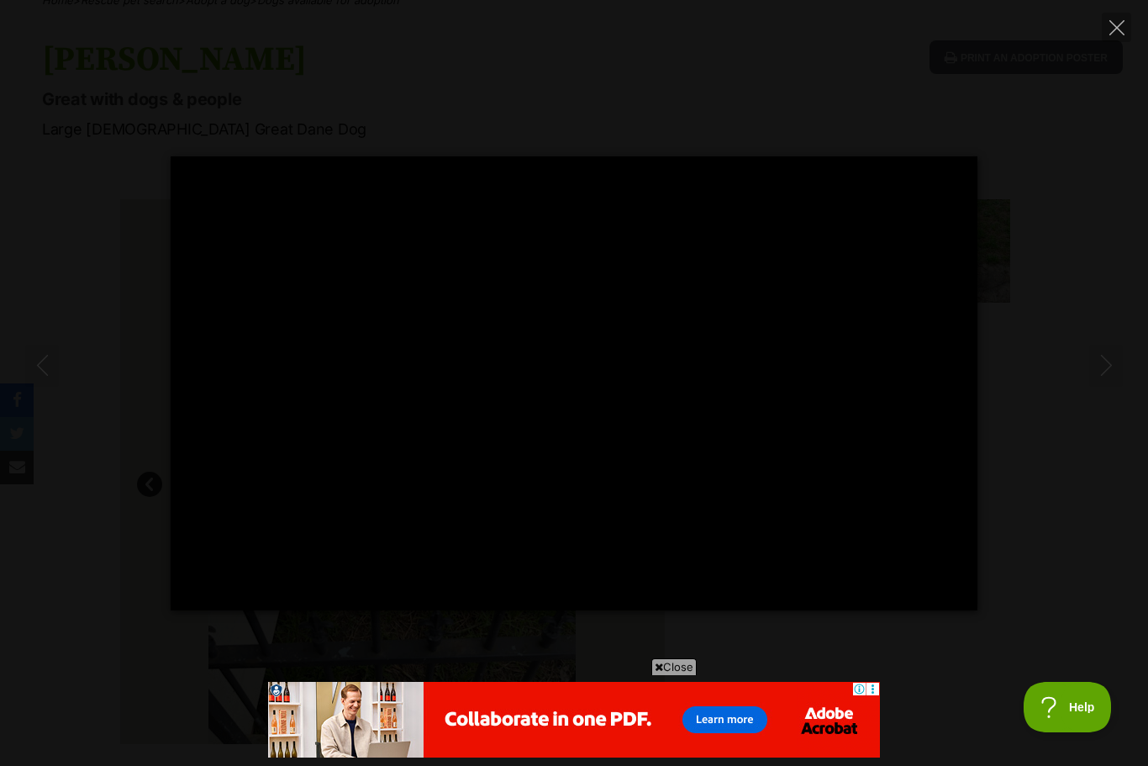
type input "100"
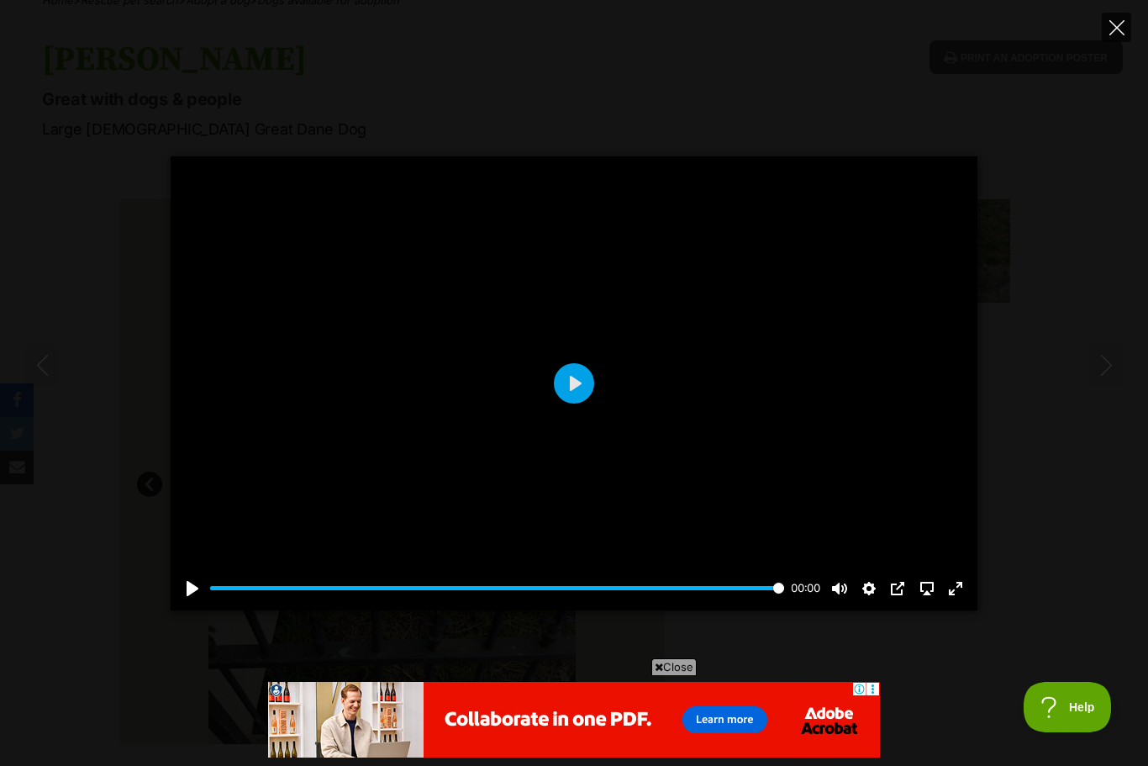
click at [1119, 31] on icon "Close" at bounding box center [1116, 27] width 15 height 15
